Goal: Task Accomplishment & Management: Use online tool/utility

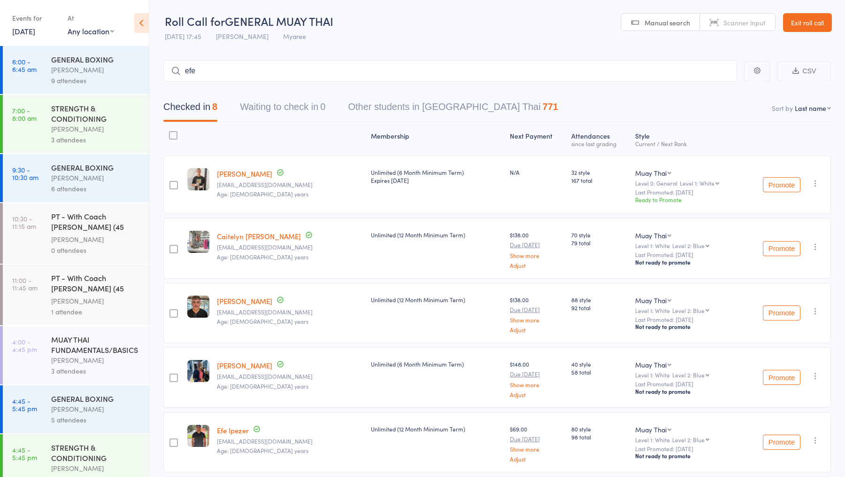
scroll to position [232, 0]
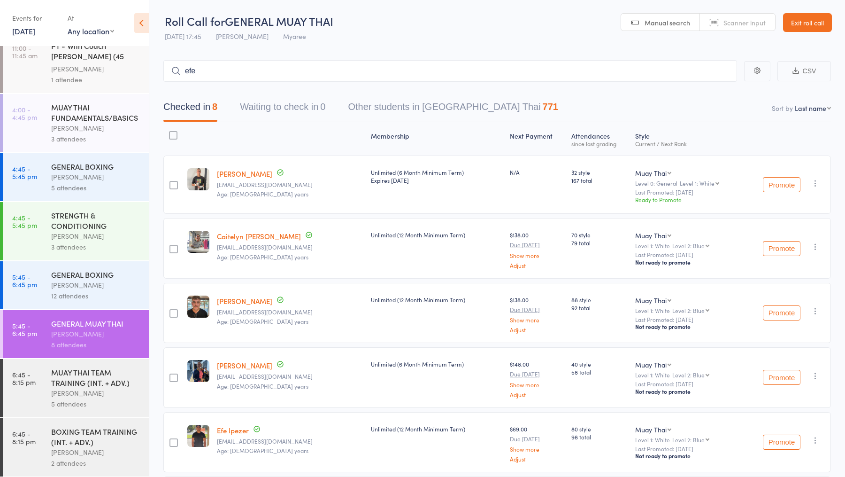
click at [92, 379] on div "MUAY THAI TEAM TRAINING (INT. + ADV.)" at bounding box center [96, 377] width 90 height 21
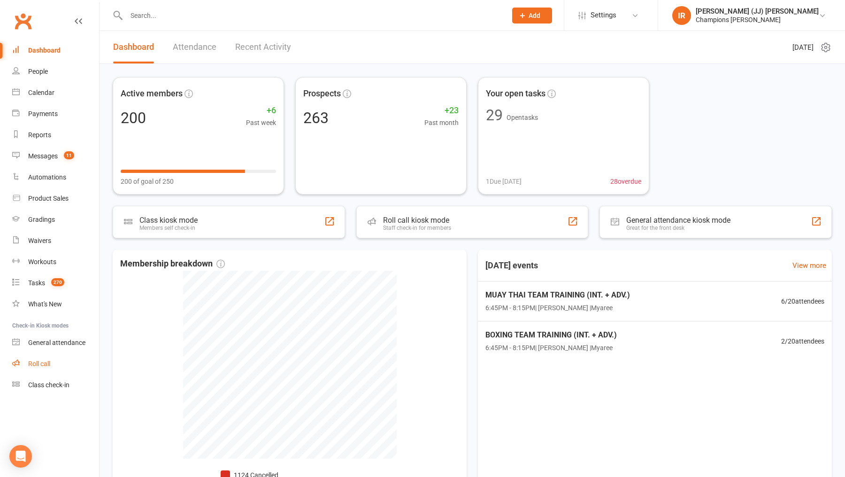
click at [39, 360] on div "Roll call" at bounding box center [39, 364] width 22 height 8
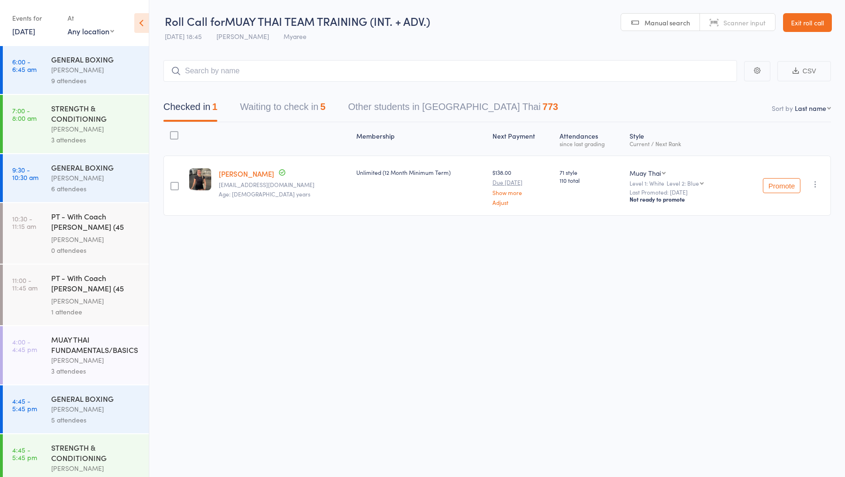
click at [288, 94] on div "Checked in 1 Waiting to check in 5 Other students in Muay Thai 773" at bounding box center [497, 102] width 668 height 40
click at [288, 99] on button "Waiting to check in 5" at bounding box center [282, 109] width 85 height 25
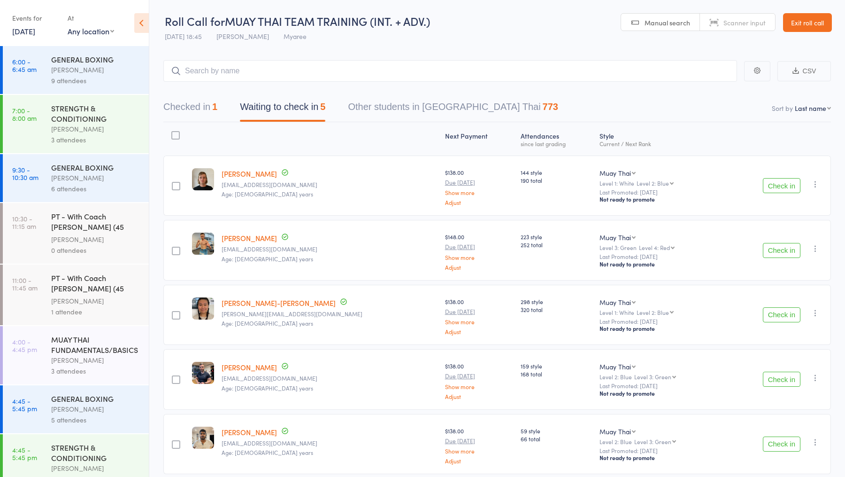
click at [770, 182] on button "Check in" at bounding box center [782, 185] width 38 height 15
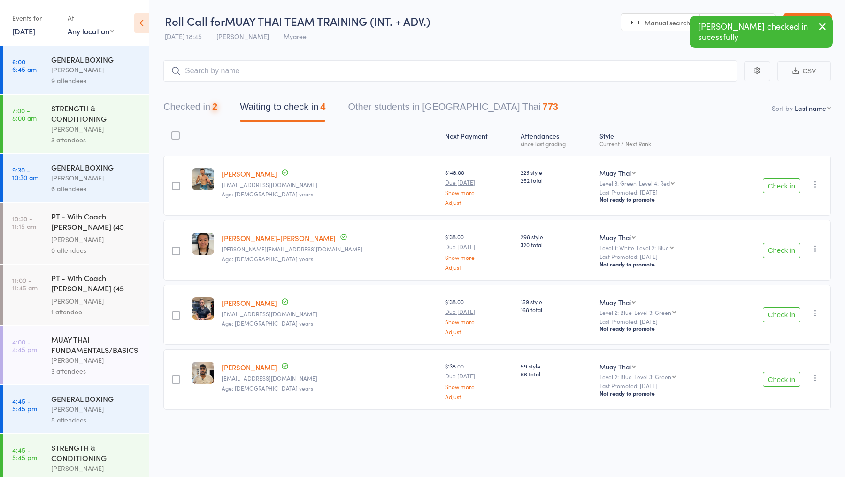
click at [770, 182] on button "Check in" at bounding box center [782, 185] width 38 height 15
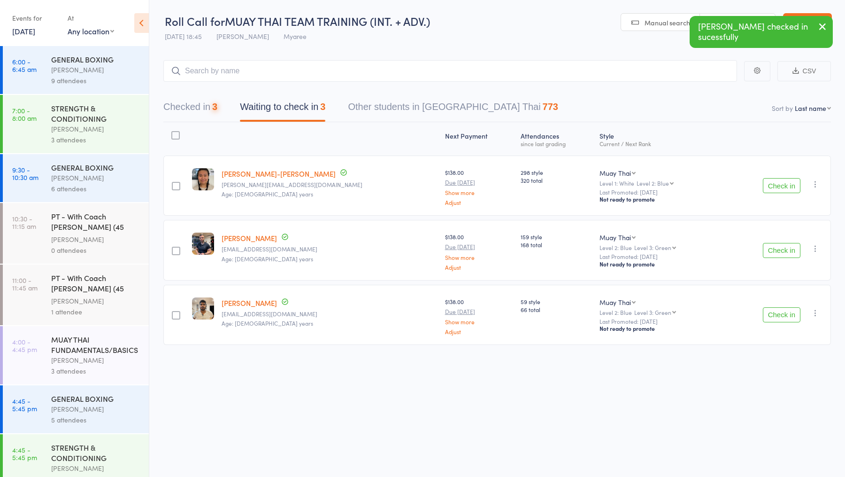
click at [770, 182] on button "Check in" at bounding box center [782, 185] width 38 height 15
click at [770, 243] on button "Check in" at bounding box center [782, 250] width 38 height 15
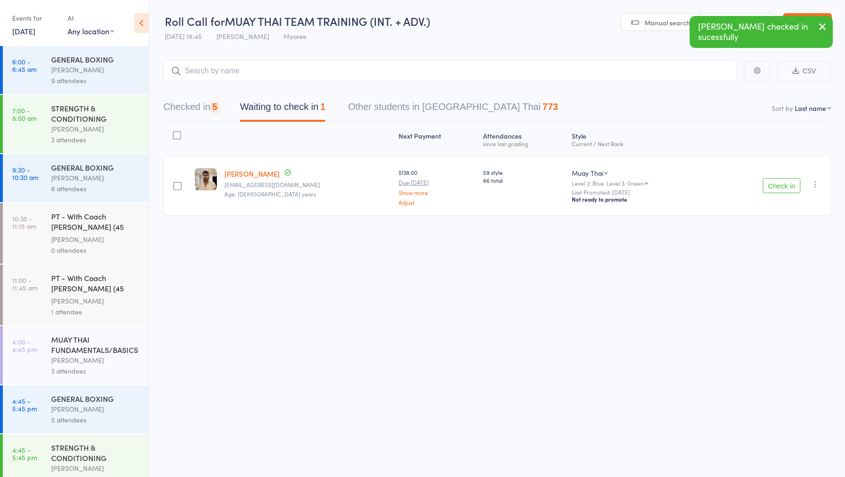
click at [770, 182] on button "Check in" at bounding box center [782, 185] width 38 height 15
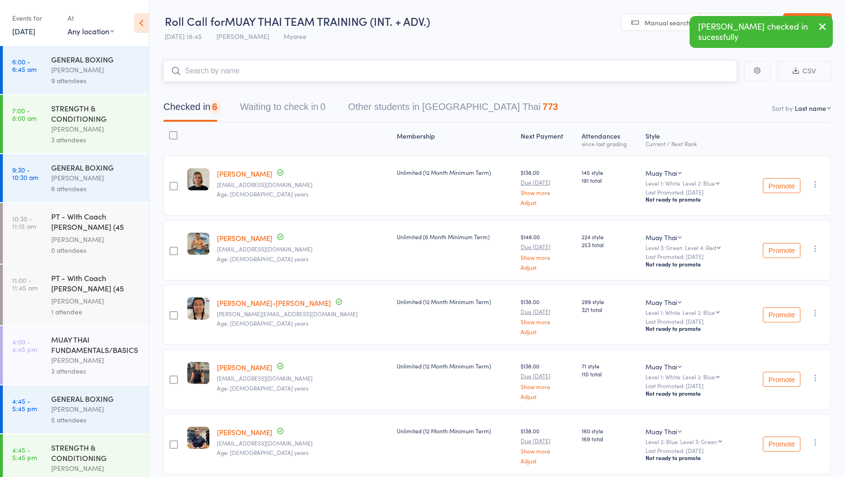
click at [323, 67] on input "search" at bounding box center [450, 71] width 574 height 22
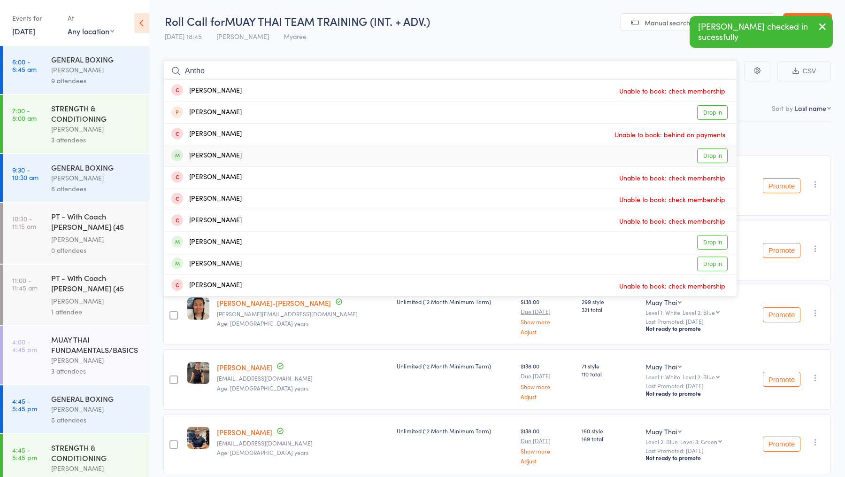
type input "Antho"
click at [721, 156] on link "Drop in" at bounding box center [712, 155] width 31 height 15
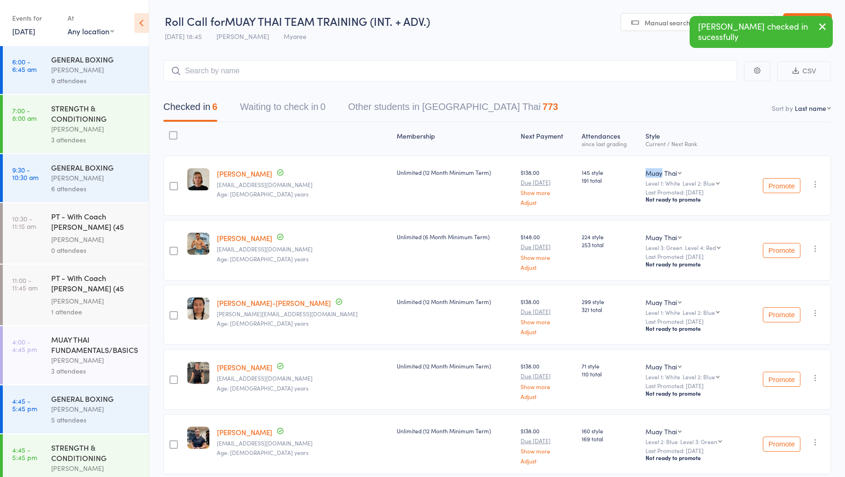
click at [721, 156] on div "Muay Thai Boxing Muay Thai Level 1: White Level 2: Blue Level 2: Blue Level 3: …" at bounding box center [693, 185] width 102 height 60
click at [296, 70] on input "search" at bounding box center [450, 71] width 574 height 22
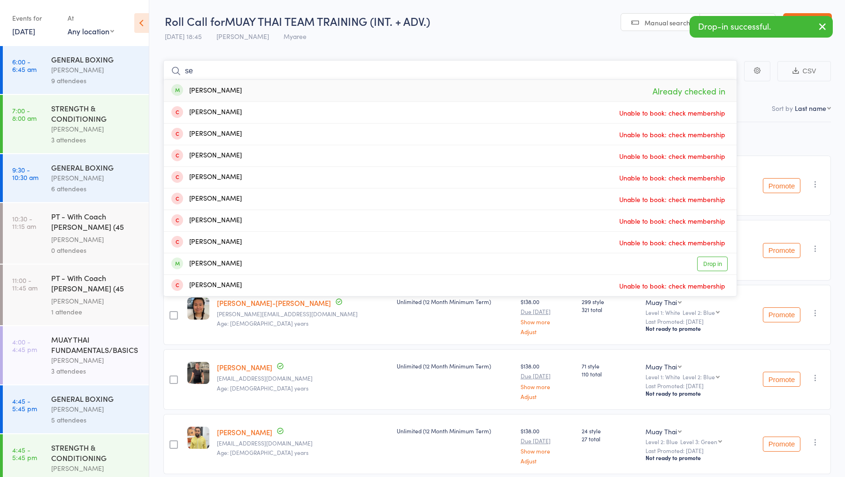
type input "s"
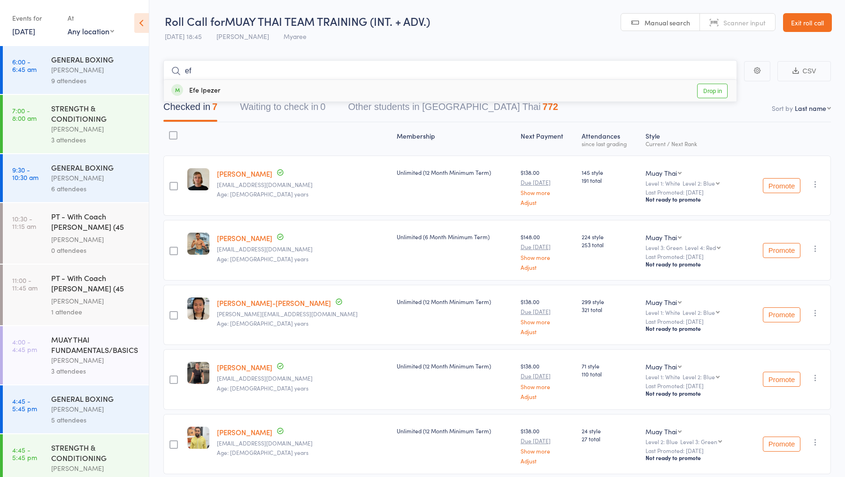
type input "ef"
click at [715, 91] on link "Drop in" at bounding box center [712, 91] width 31 height 15
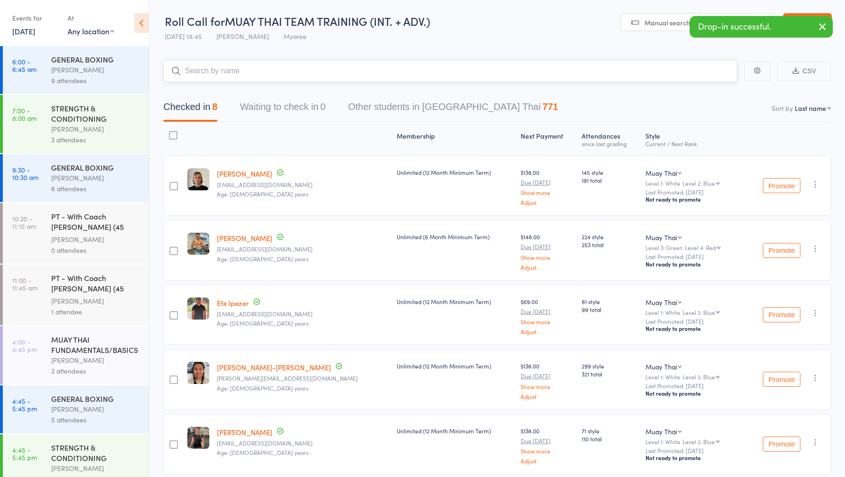
scroll to position [232, 0]
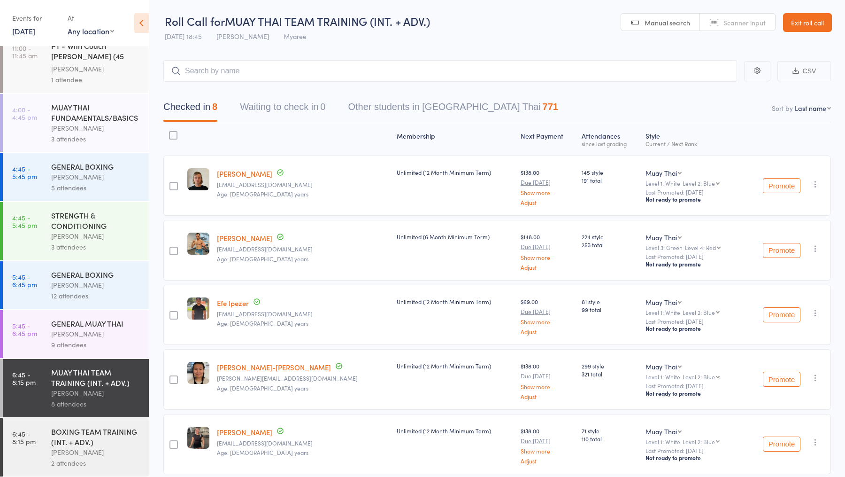
click at [82, 430] on div "BOXING TEAM TRAINING (INT. + ADV.)" at bounding box center [96, 436] width 90 height 21
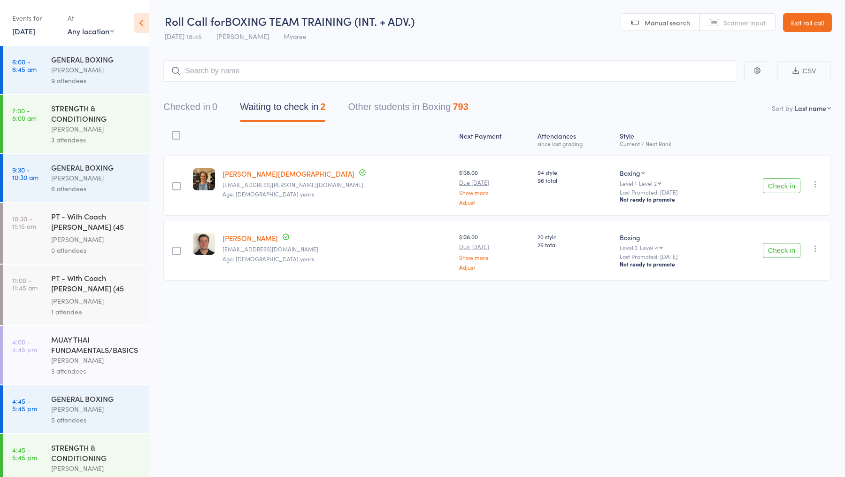
click at [772, 183] on button "Check in" at bounding box center [782, 185] width 38 height 15
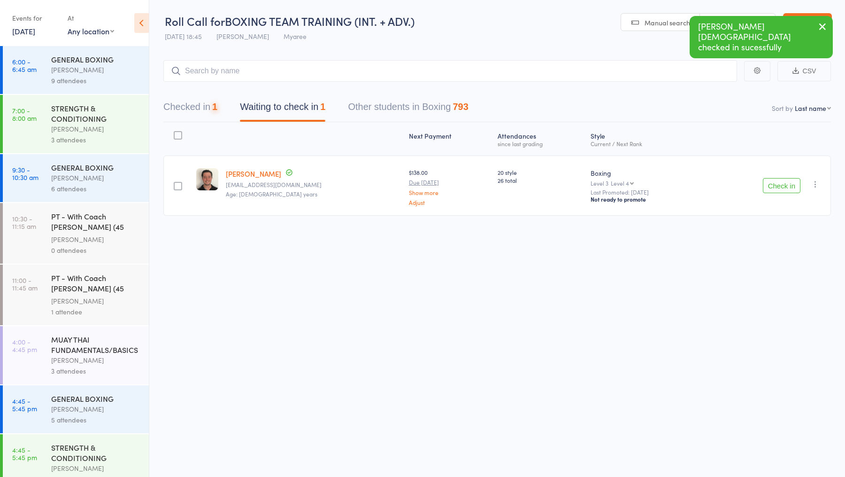
click at [772, 183] on button "Check in" at bounding box center [782, 185] width 38 height 15
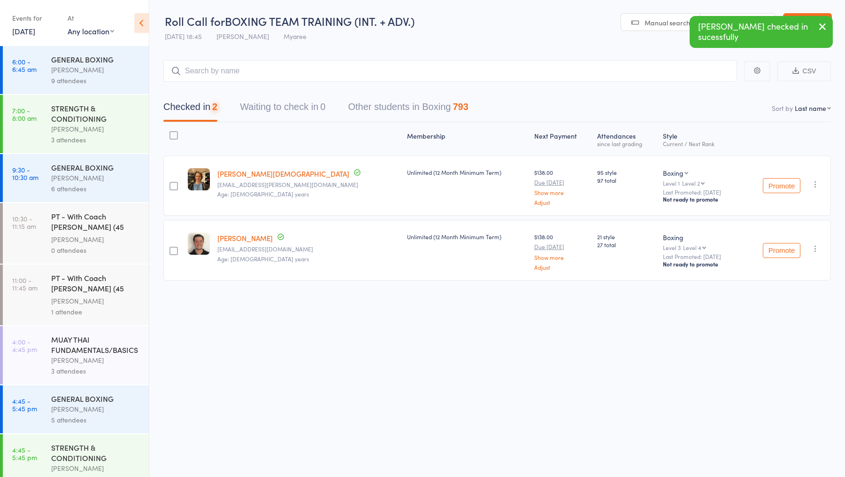
click at [210, 52] on main "CSV Checked in 2 Waiting to check in 0 Other students in Boxing 793 Sort by Las…" at bounding box center [497, 184] width 696 height 276
click at [211, 68] on input "search" at bounding box center [450, 71] width 574 height 22
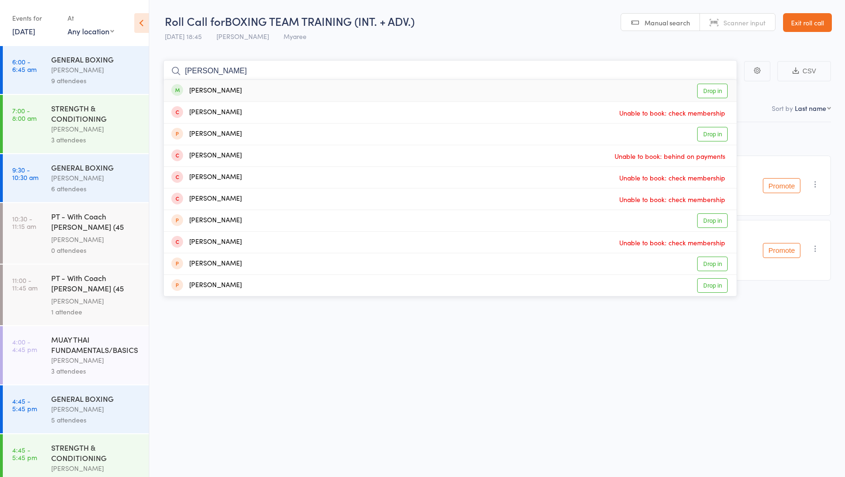
type input "sam ell"
click at [714, 89] on link "Drop in" at bounding box center [712, 91] width 31 height 15
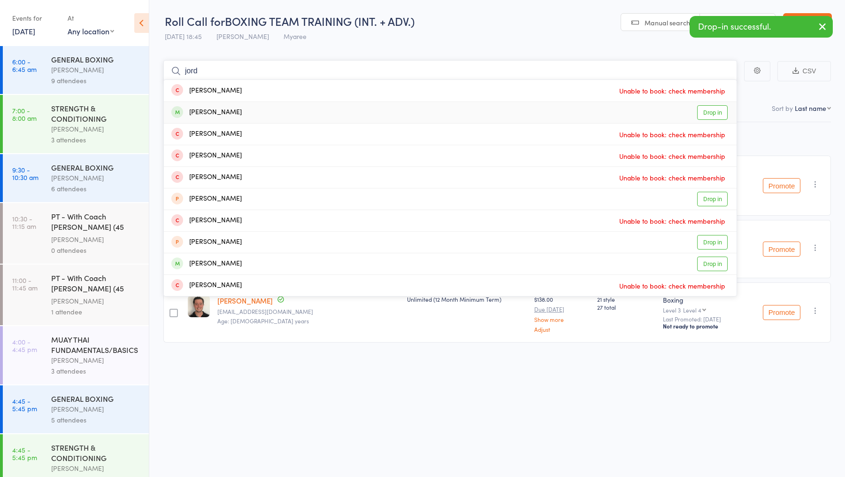
type input "jord"
click at [722, 111] on link "Drop in" at bounding box center [712, 112] width 31 height 15
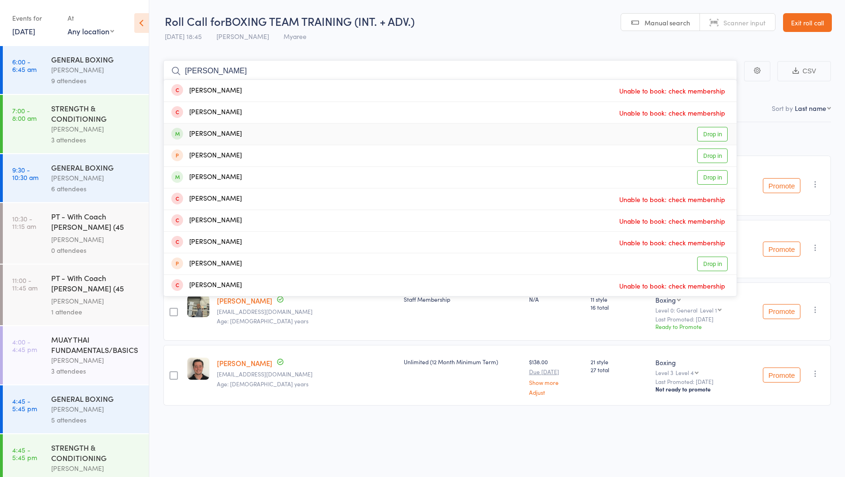
type input "burke"
click at [719, 137] on link "Drop in" at bounding box center [712, 134] width 31 height 15
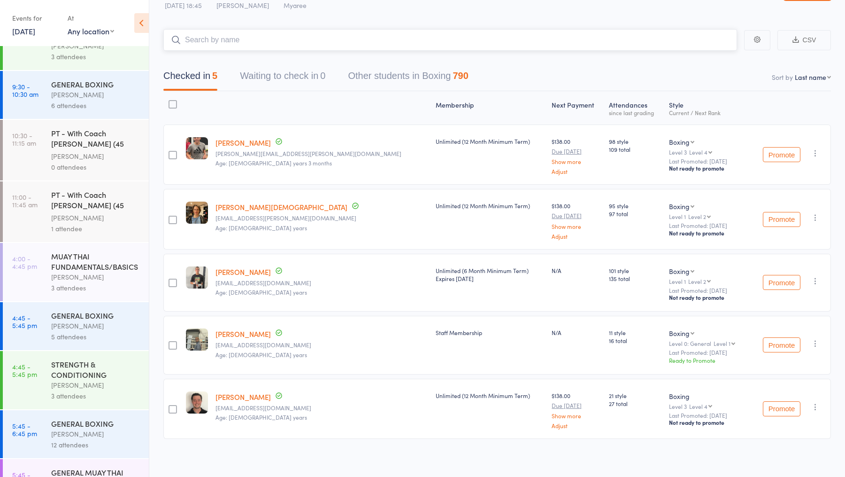
scroll to position [232, 0]
